Goal: Task Accomplishment & Management: Use online tool/utility

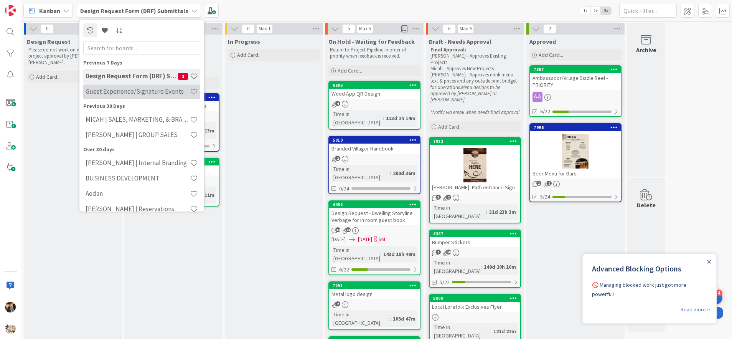
click at [140, 91] on h4 "Guest Experience/Signature Events" at bounding box center [138, 91] width 104 height 8
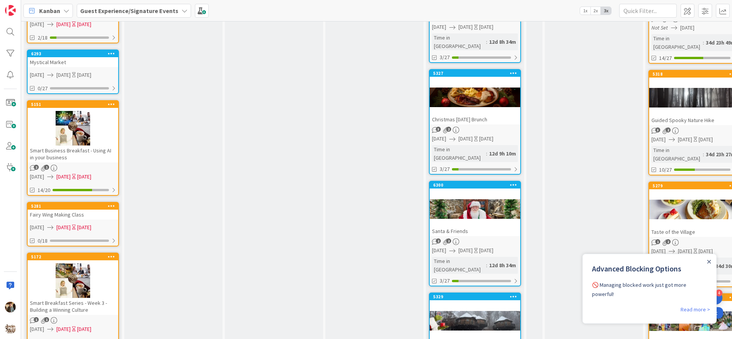
scroll to position [272, 0]
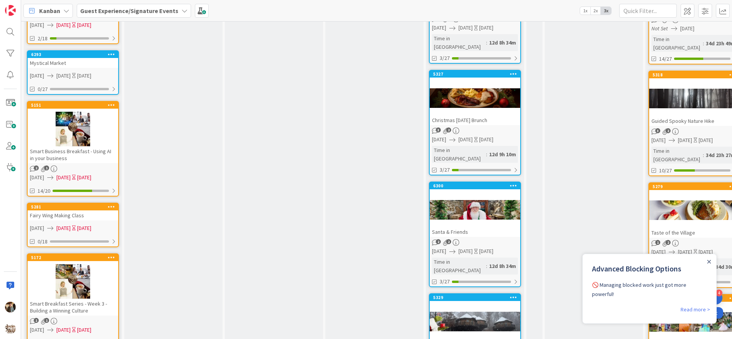
click at [495, 115] on div "Christmas [DATE] Brunch" at bounding box center [475, 120] width 91 height 10
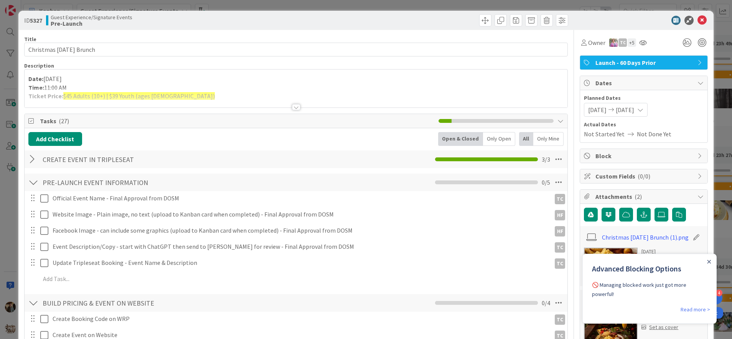
click at [292, 108] on div at bounding box center [296, 107] width 8 height 6
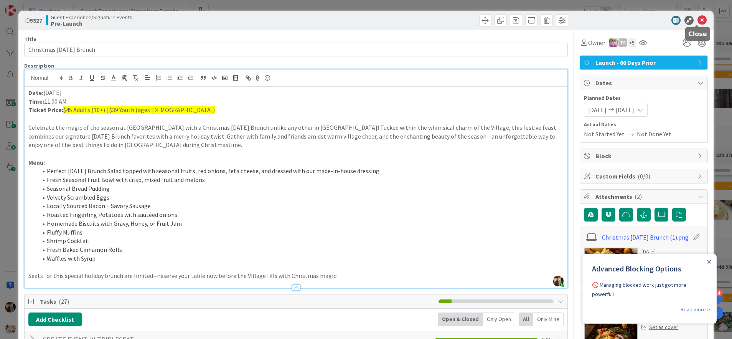
click at [697, 21] on icon at bounding box center [701, 20] width 9 height 9
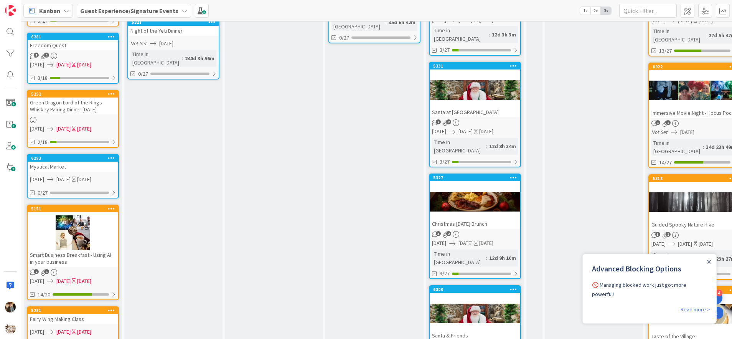
scroll to position [160, 0]
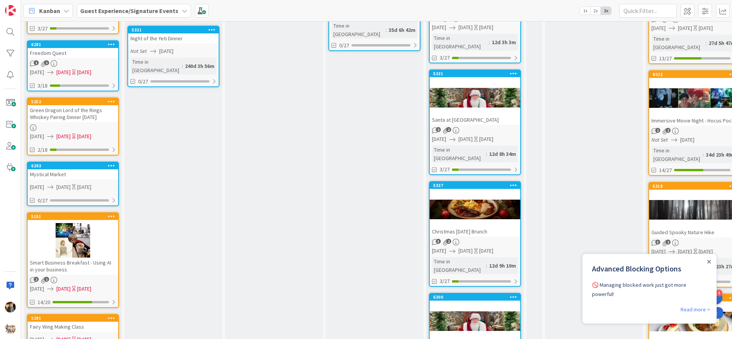
click at [484, 226] on div "Christmas [DATE] Brunch" at bounding box center [475, 231] width 91 height 10
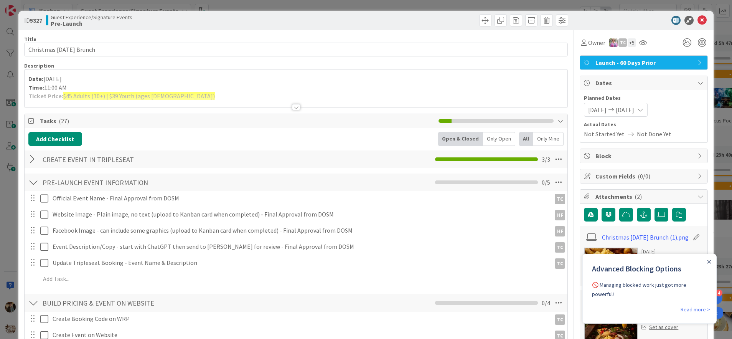
click at [294, 108] on div at bounding box center [296, 107] width 8 height 6
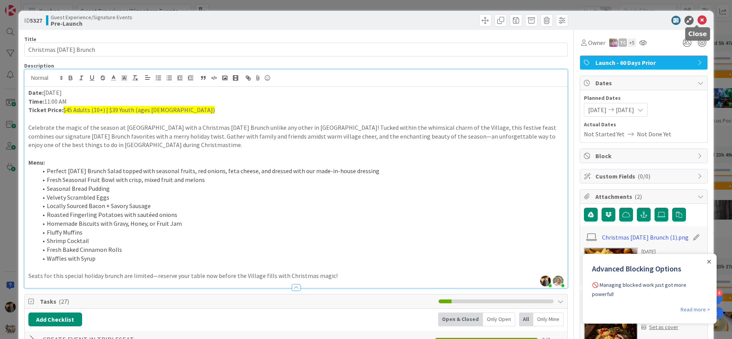
click at [697, 20] on icon at bounding box center [701, 20] width 9 height 9
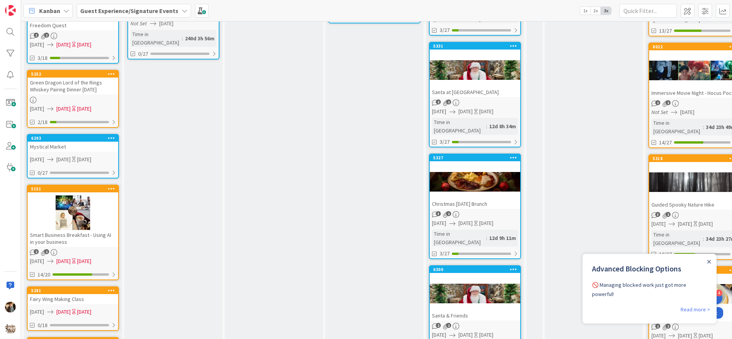
scroll to position [223, 0]
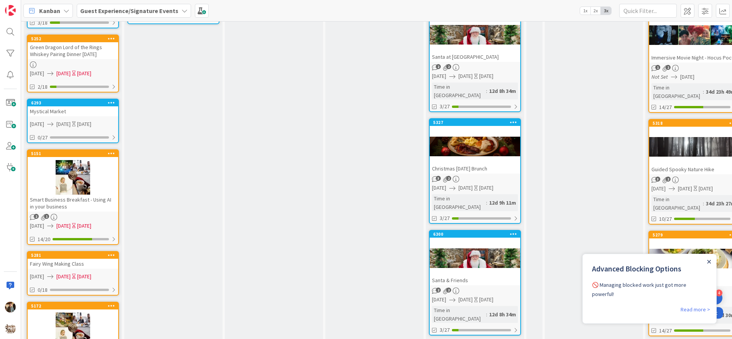
click at [710, 262] on icon "Close Announcement" at bounding box center [708, 261] width 3 height 3
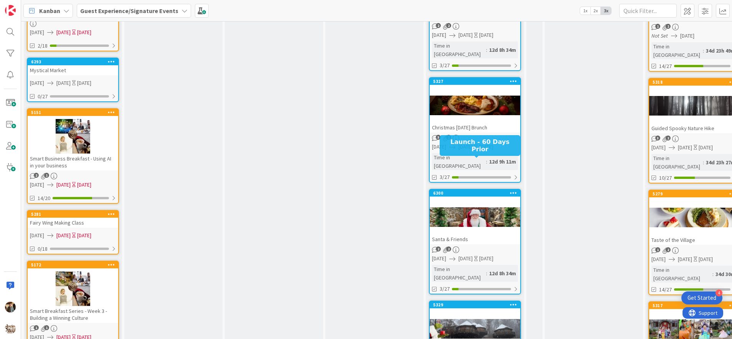
scroll to position [249, 0]
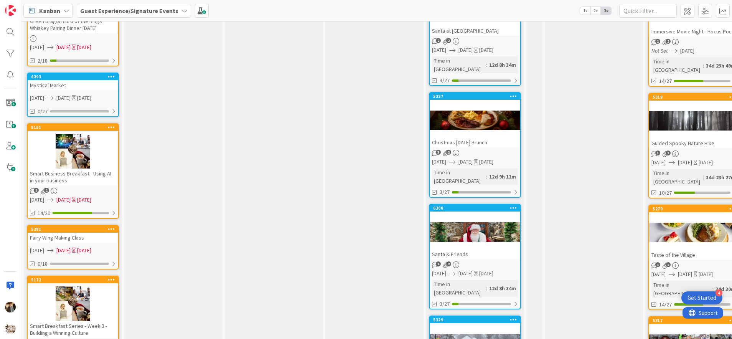
click at [512, 93] on icon at bounding box center [513, 95] width 7 height 5
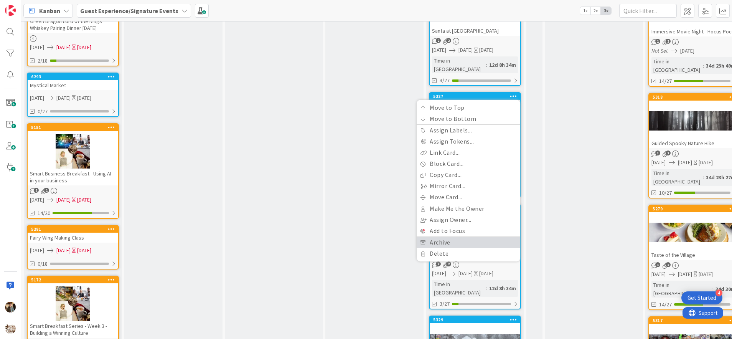
click at [452, 237] on link "Archive" at bounding box center [468, 242] width 104 height 11
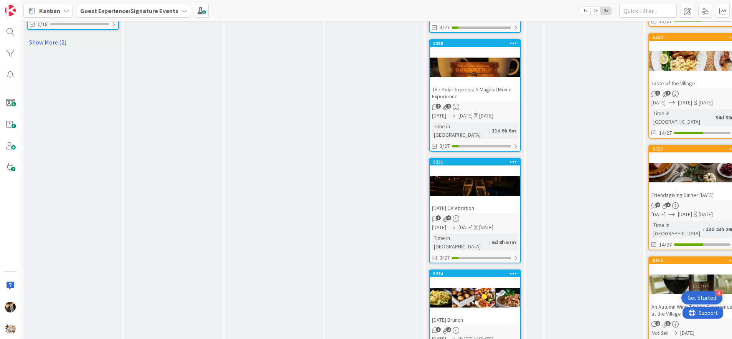
scroll to position [763, 0]
click at [484, 280] on div at bounding box center [475, 297] width 91 height 35
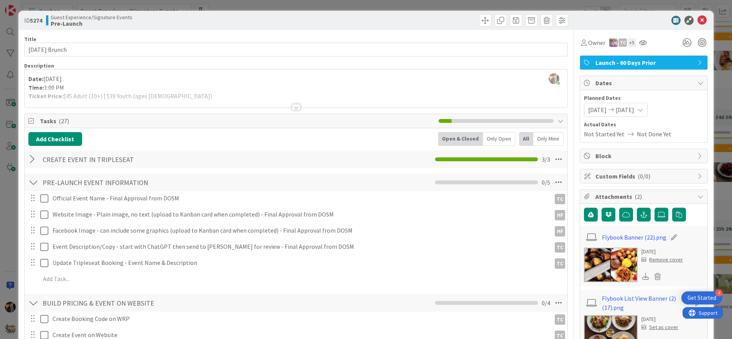
click at [293, 108] on div at bounding box center [296, 107] width 8 height 6
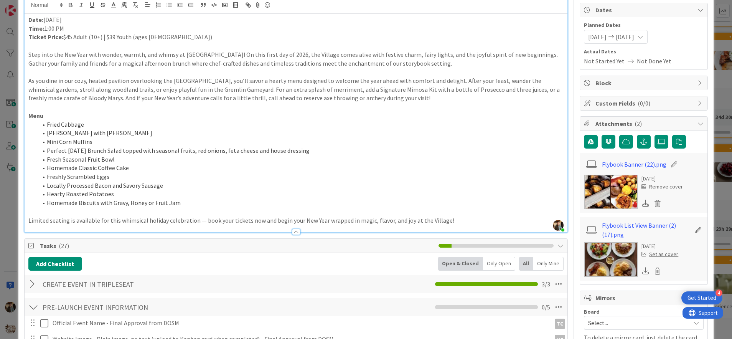
scroll to position [117, 0]
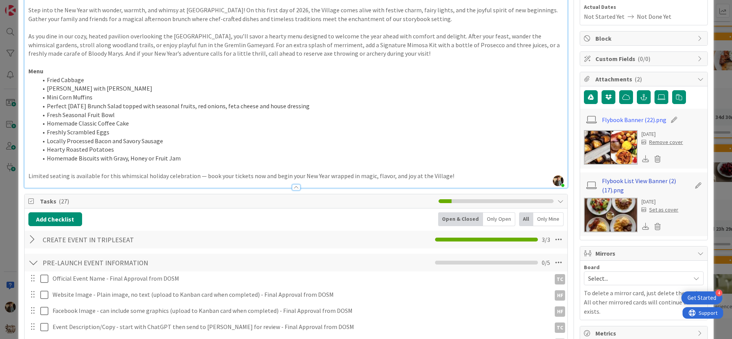
click at [622, 183] on link "Flybook List View Banner (2) (17).png" at bounding box center [646, 185] width 89 height 18
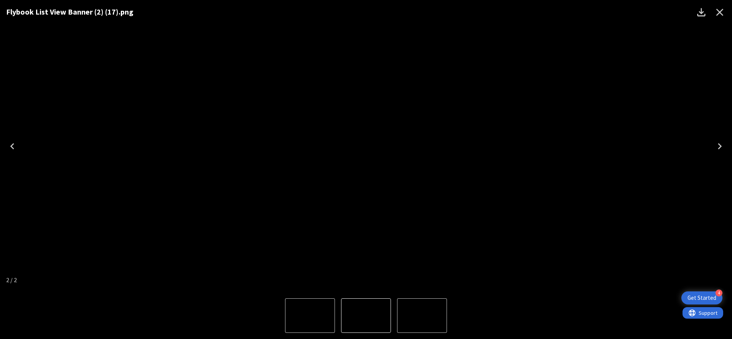
click at [722, 14] on icon "Close" at bounding box center [719, 12] width 7 height 7
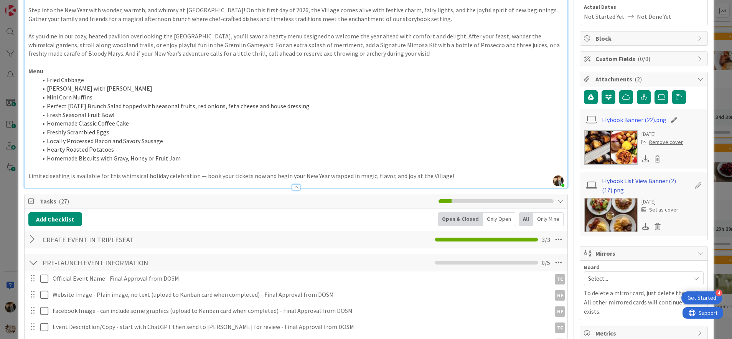
click at [621, 183] on link "Flybook List View Banner (2) (17).png" at bounding box center [646, 185] width 89 height 18
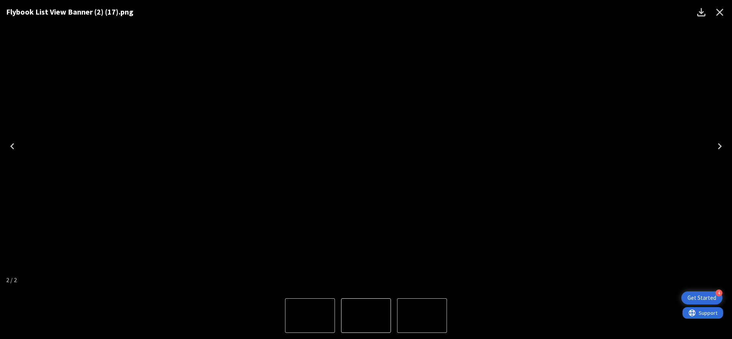
click at [422, 315] on img "1 of 2" at bounding box center [422, 315] width 0 height 0
click at [720, 14] on icon "Close" at bounding box center [719, 12] width 12 height 12
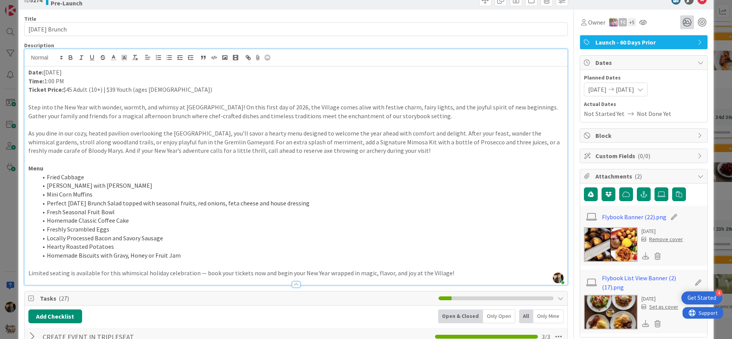
scroll to position [0, 0]
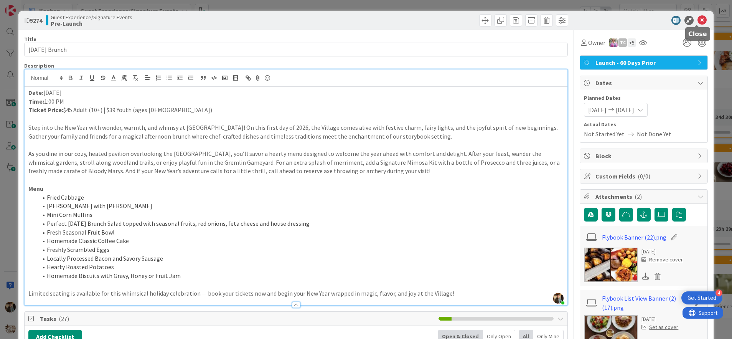
click at [697, 22] on icon at bounding box center [701, 20] width 9 height 9
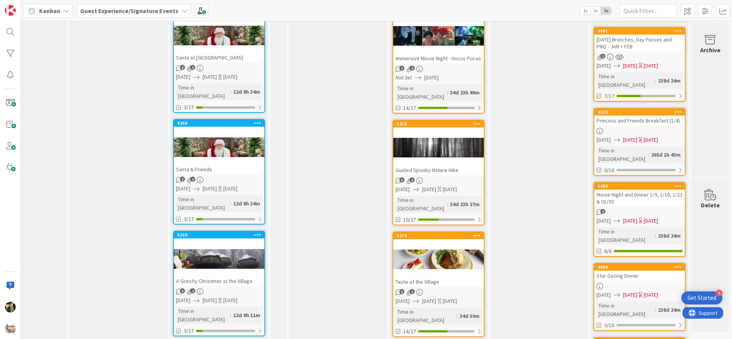
scroll to position [223, 262]
click at [446, 242] on div at bounding box center [438, 259] width 91 height 35
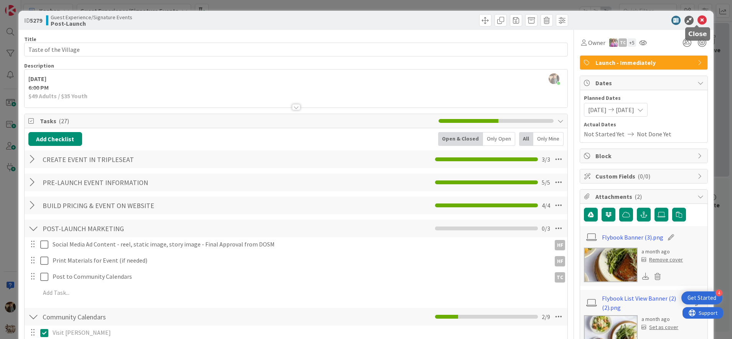
click at [697, 22] on icon at bounding box center [701, 20] width 9 height 9
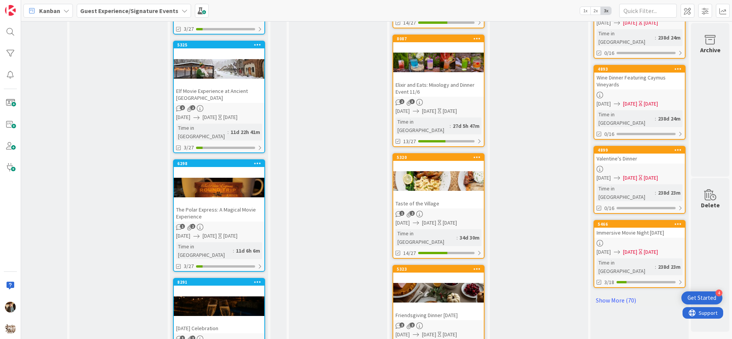
scroll to position [647, 262]
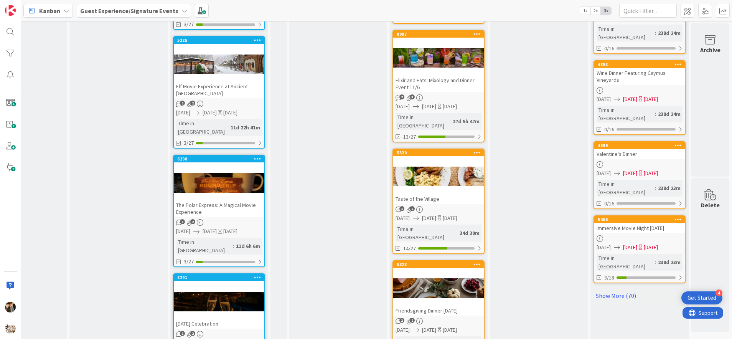
click at [433, 271] on div at bounding box center [438, 288] width 91 height 35
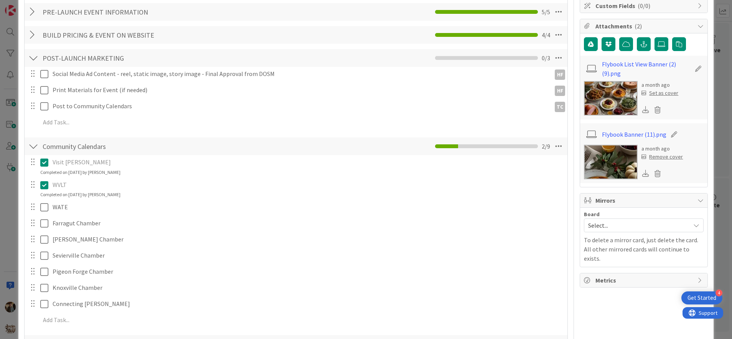
scroll to position [142, 0]
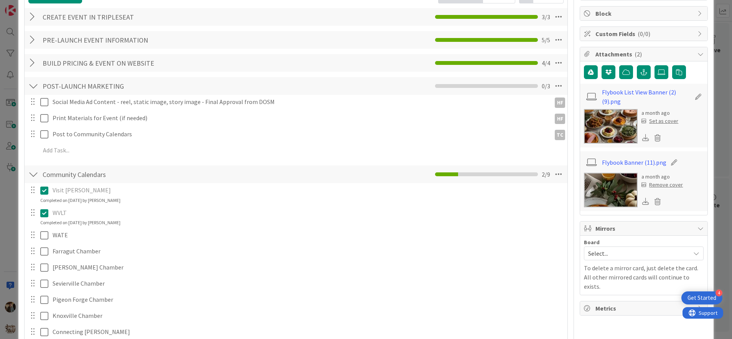
click at [614, 120] on img at bounding box center [611, 126] width 54 height 35
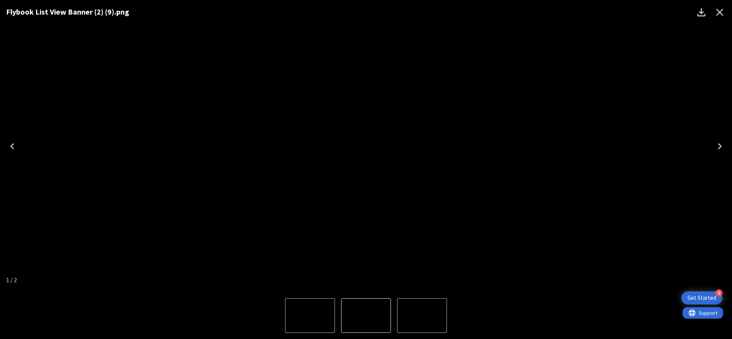
click at [719, 14] on icon "Close" at bounding box center [719, 12] width 12 height 12
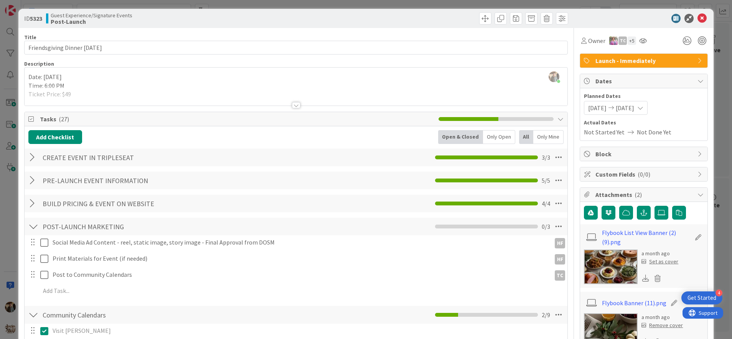
scroll to position [0, 0]
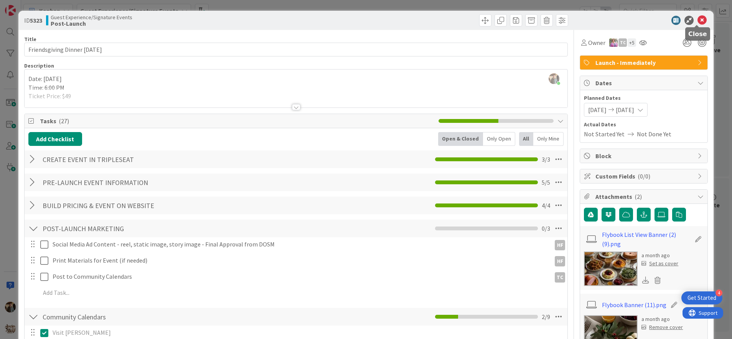
click at [698, 21] on icon at bounding box center [701, 20] width 9 height 9
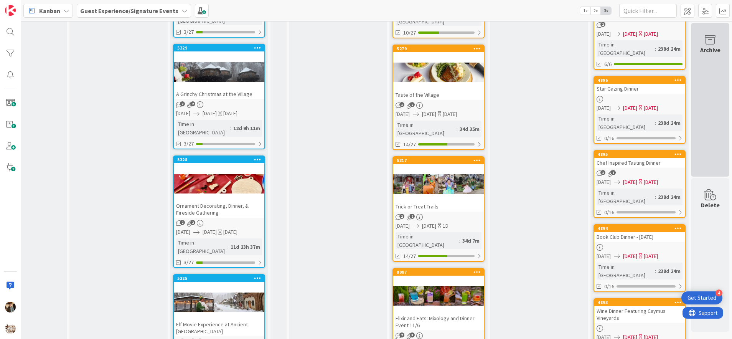
click at [708, 63] on div "Archive" at bounding box center [710, 99] width 38 height 153
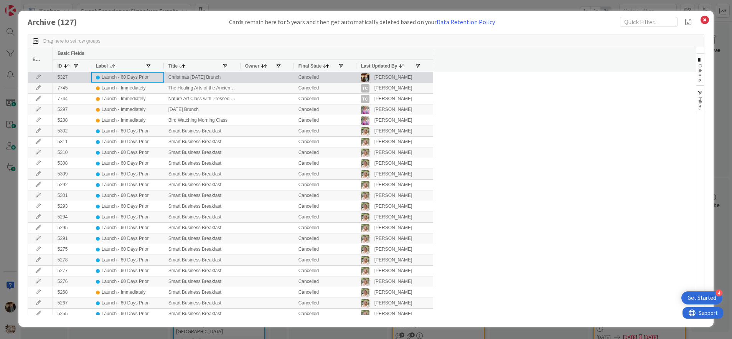
click at [116, 75] on div "Launch - 60 Days Prior" at bounding box center [125, 77] width 47 height 10
click at [201, 74] on div "Christmas [DATE] Brunch" at bounding box center [202, 77] width 77 height 10
click at [137, 74] on div "Launch - 60 Days Prior" at bounding box center [125, 77] width 47 height 10
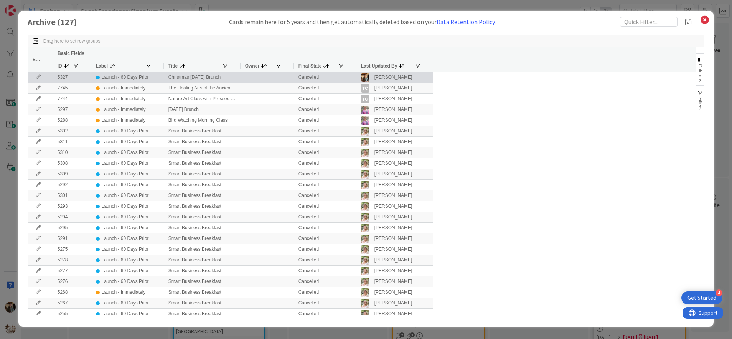
click at [137, 74] on div "Launch - 60 Days Prior" at bounding box center [125, 77] width 47 height 10
click at [38, 77] on icon at bounding box center [39, 77] width 12 height 5
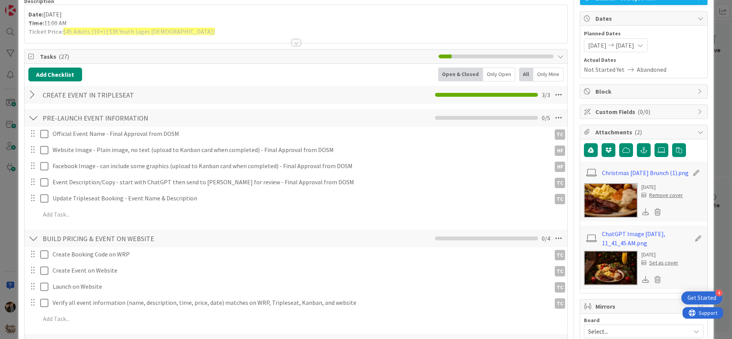
scroll to position [67, 0]
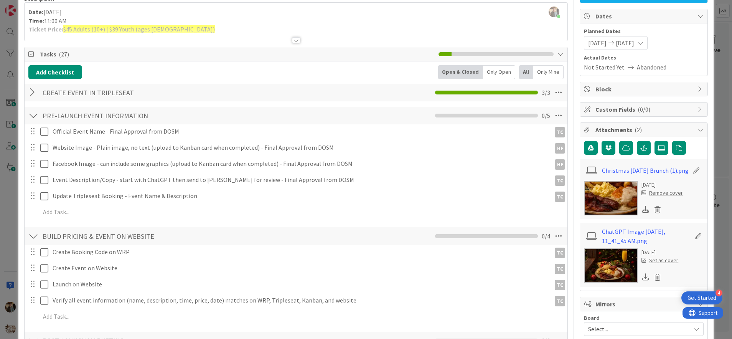
click at [609, 277] on img at bounding box center [611, 265] width 54 height 35
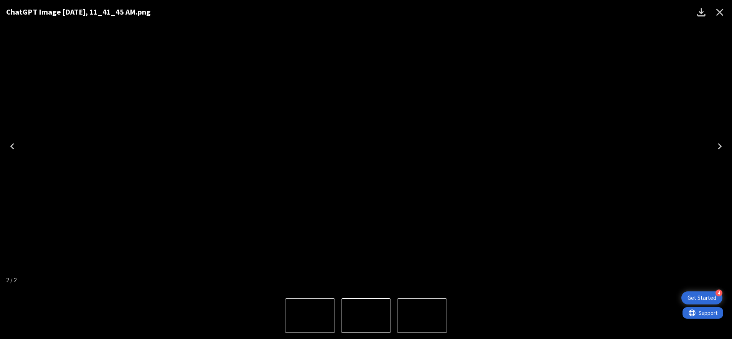
click at [718, 13] on icon "Close" at bounding box center [719, 12] width 7 height 7
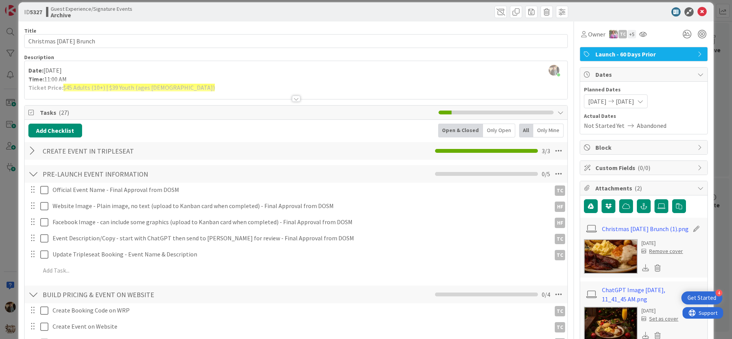
scroll to position [0, 0]
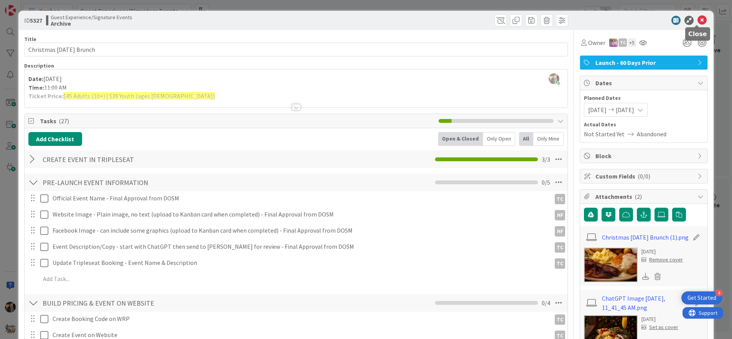
click at [697, 21] on icon at bounding box center [701, 20] width 9 height 9
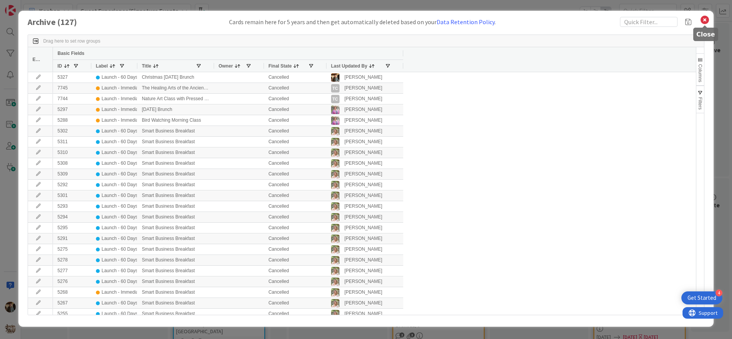
click at [704, 21] on icon at bounding box center [704, 20] width 10 height 11
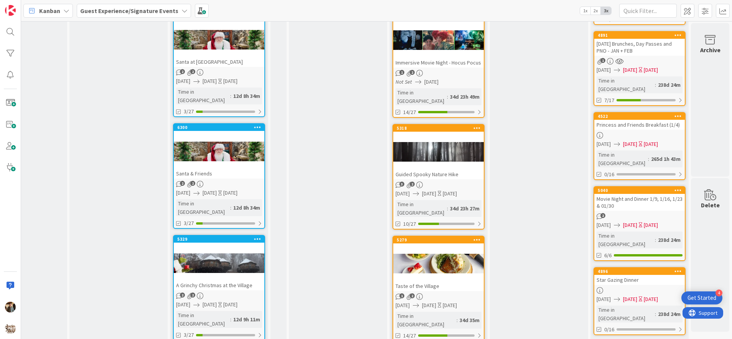
scroll to position [128, 262]
